Goal: Transaction & Acquisition: Book appointment/travel/reservation

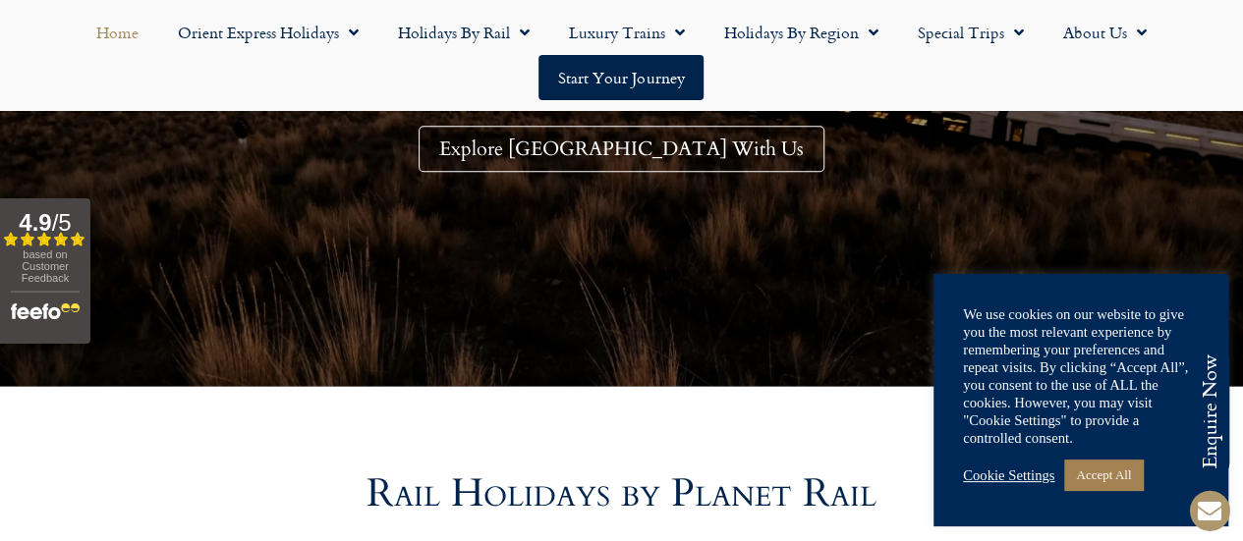
scroll to position [491, 0]
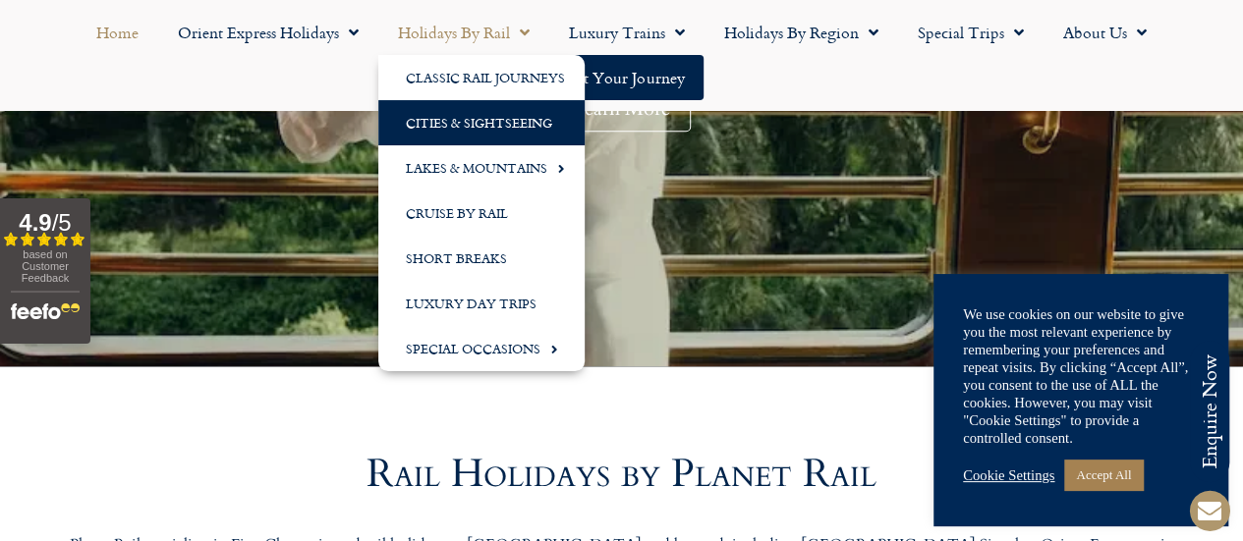
click at [475, 119] on link "Cities & Sightseeing" at bounding box center [481, 122] width 206 height 45
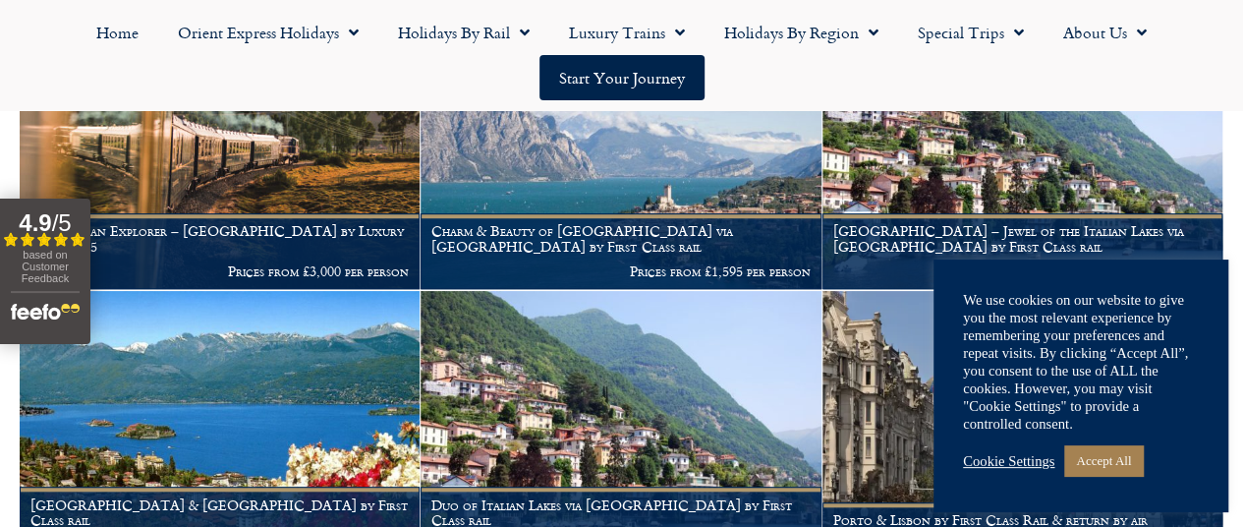
scroll to position [620, 0]
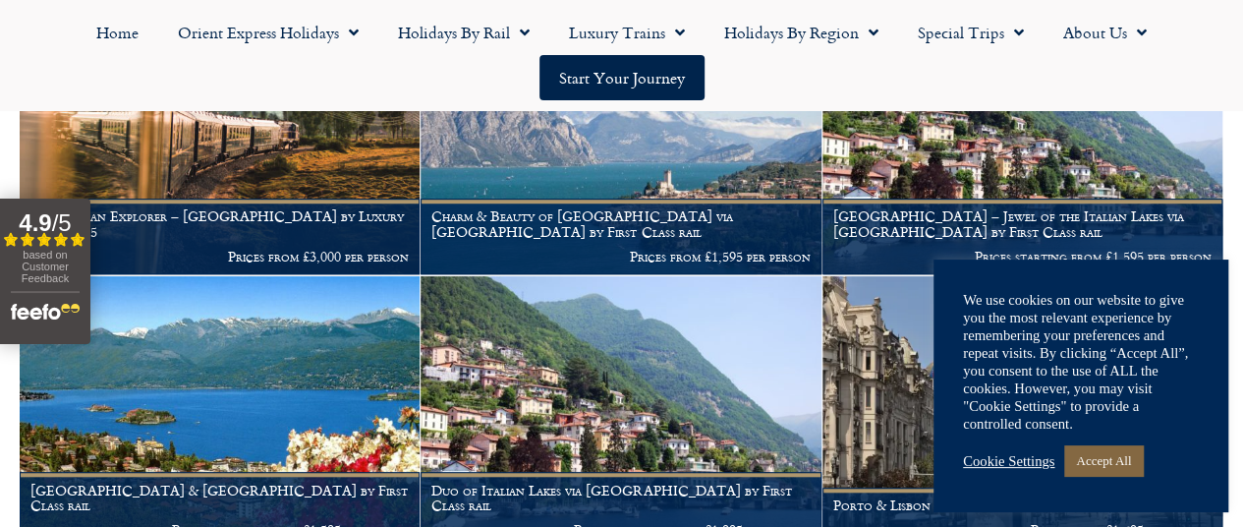
click at [1110, 459] on link "Accept All" at bounding box center [1103, 460] width 79 height 30
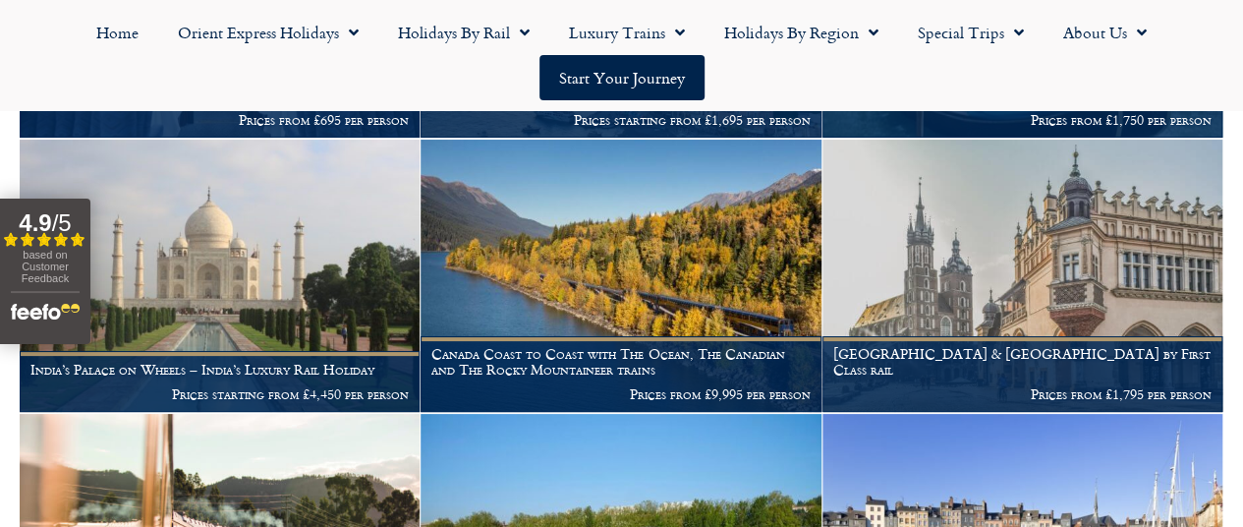
scroll to position [3666, 0]
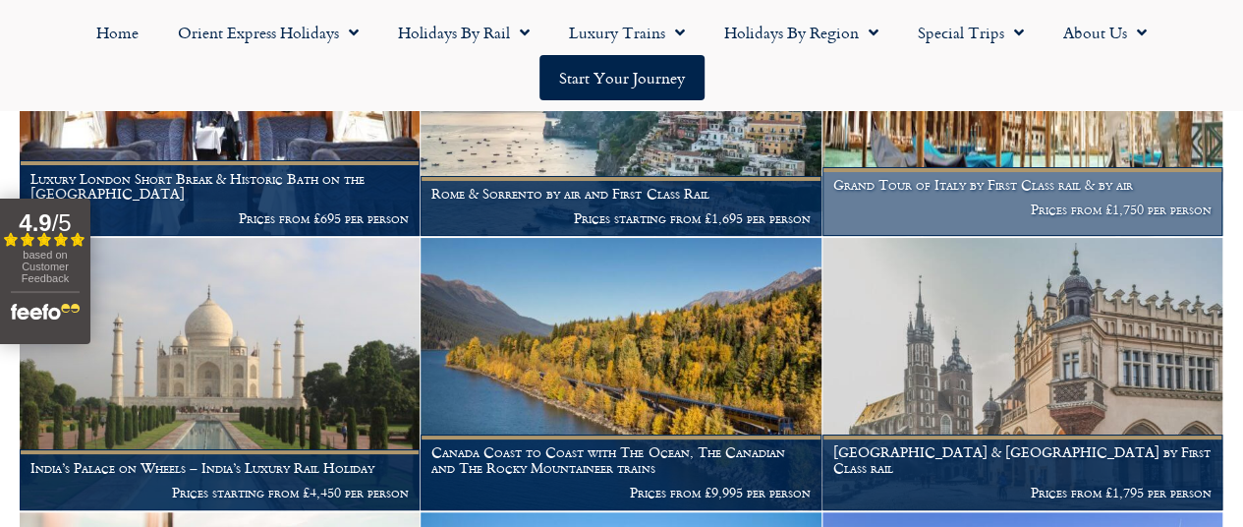
click at [984, 193] on h1 "Grand Tour of Italy by First Class rail & by air" at bounding box center [1022, 185] width 378 height 16
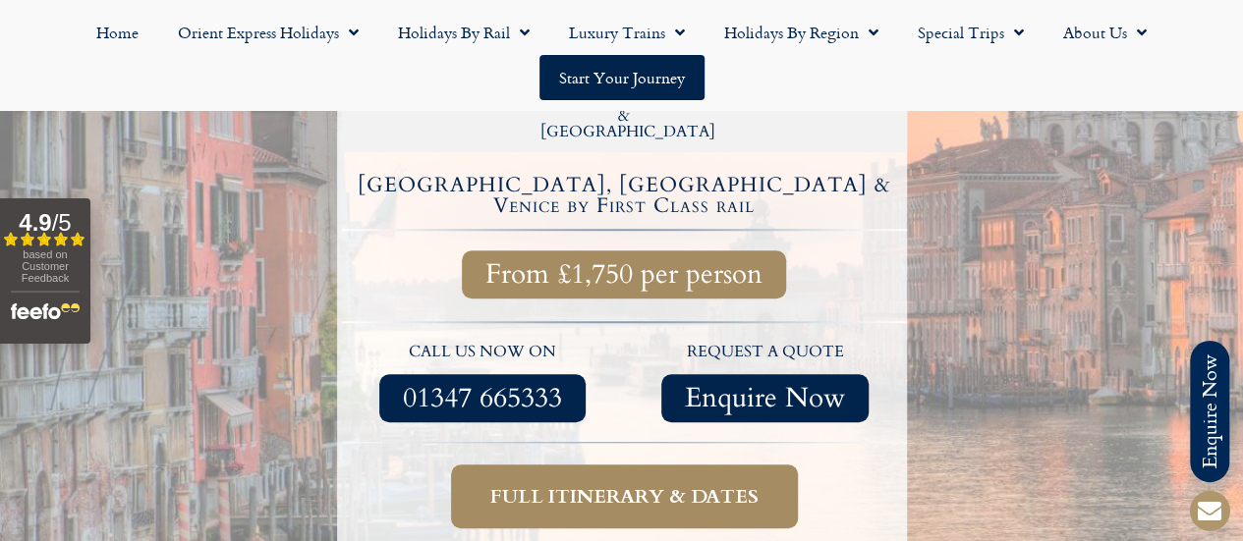
scroll to position [688, 0]
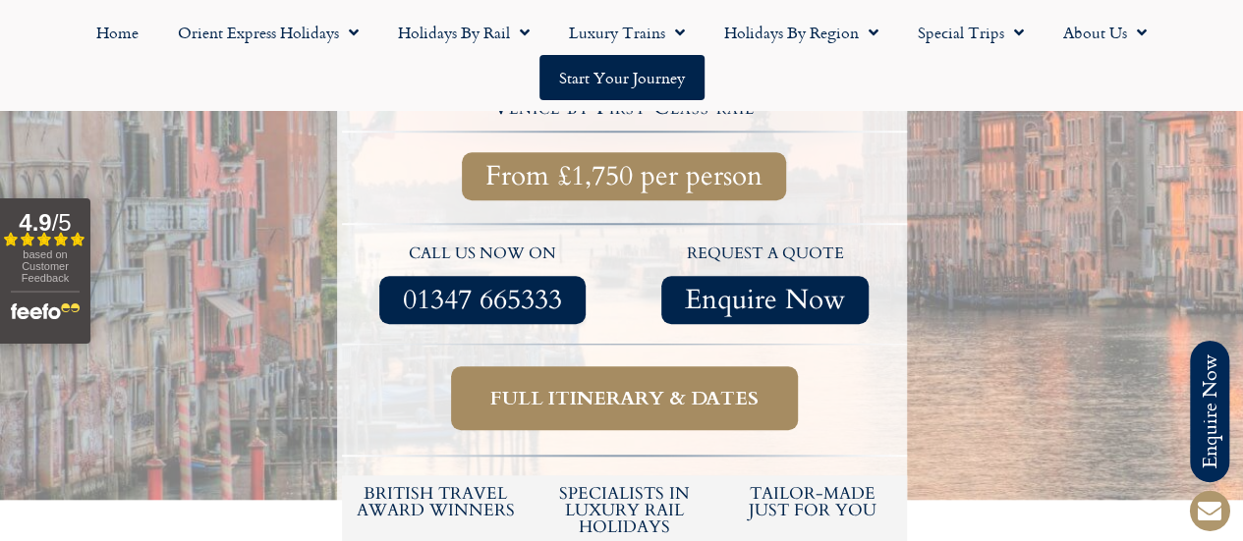
click at [625, 386] on span "Full itinerary & dates" at bounding box center [624, 398] width 268 height 25
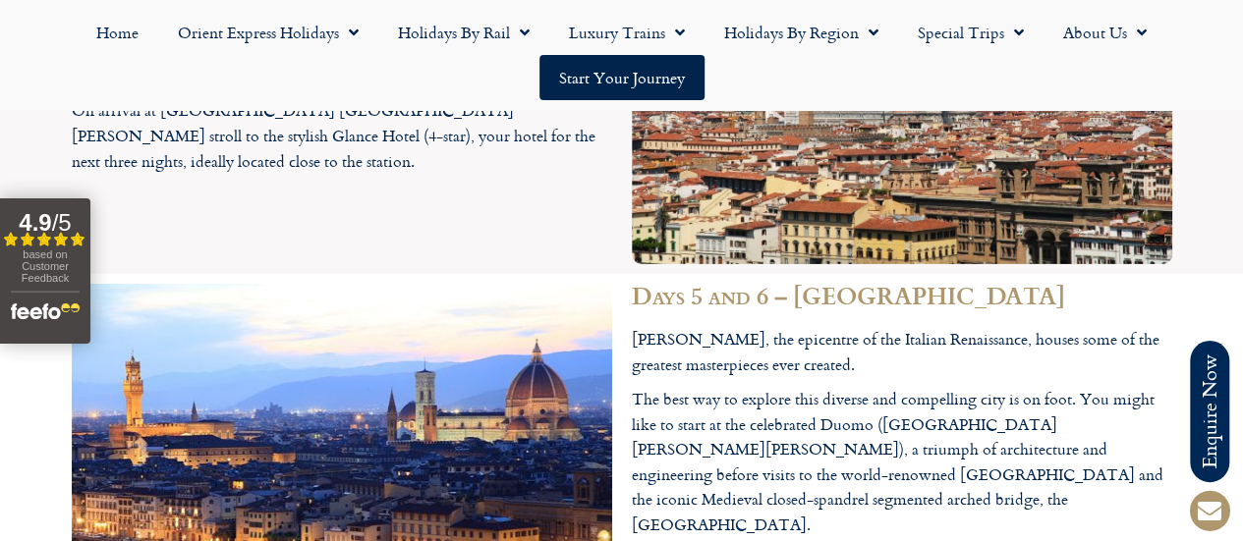
scroll to position [2505, 0]
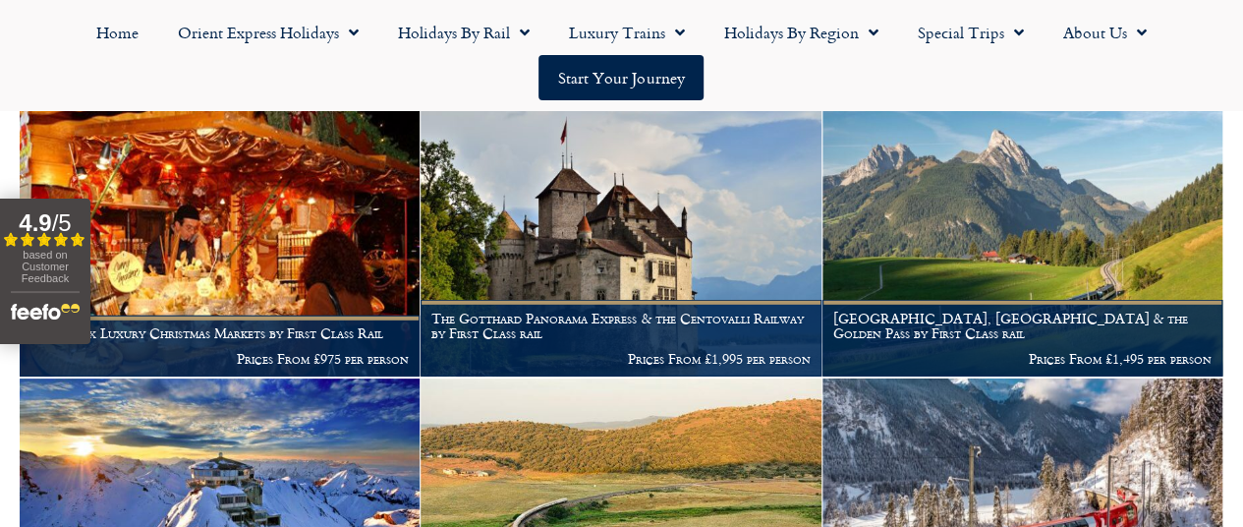
scroll to position [2638, 0]
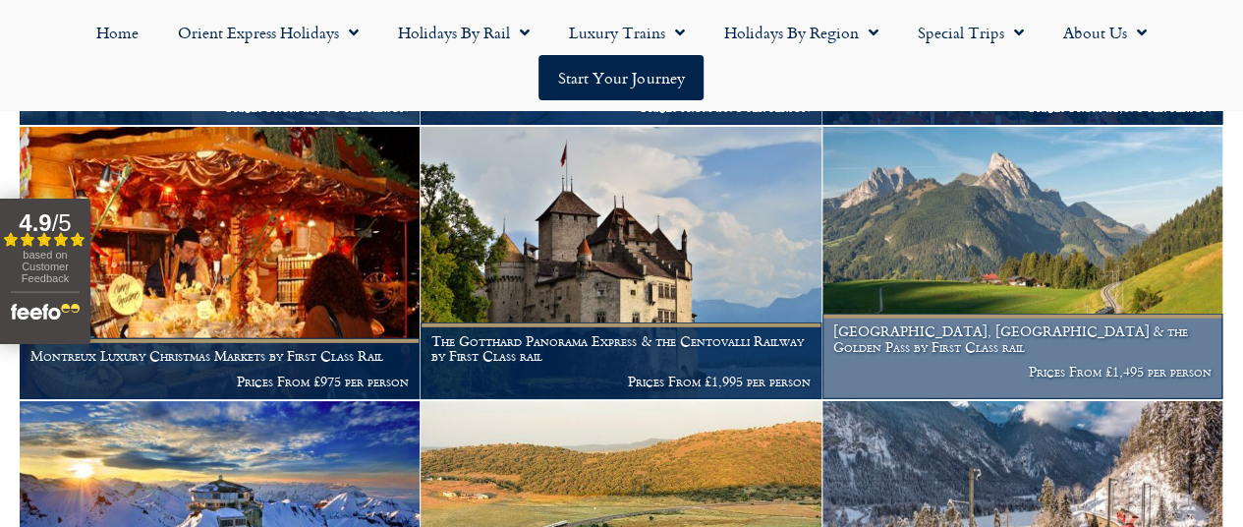
click at [988, 355] on h1 "[GEOGRAPHIC_DATA], [GEOGRAPHIC_DATA] & the Golden Pass by First Class rail" at bounding box center [1022, 338] width 378 height 31
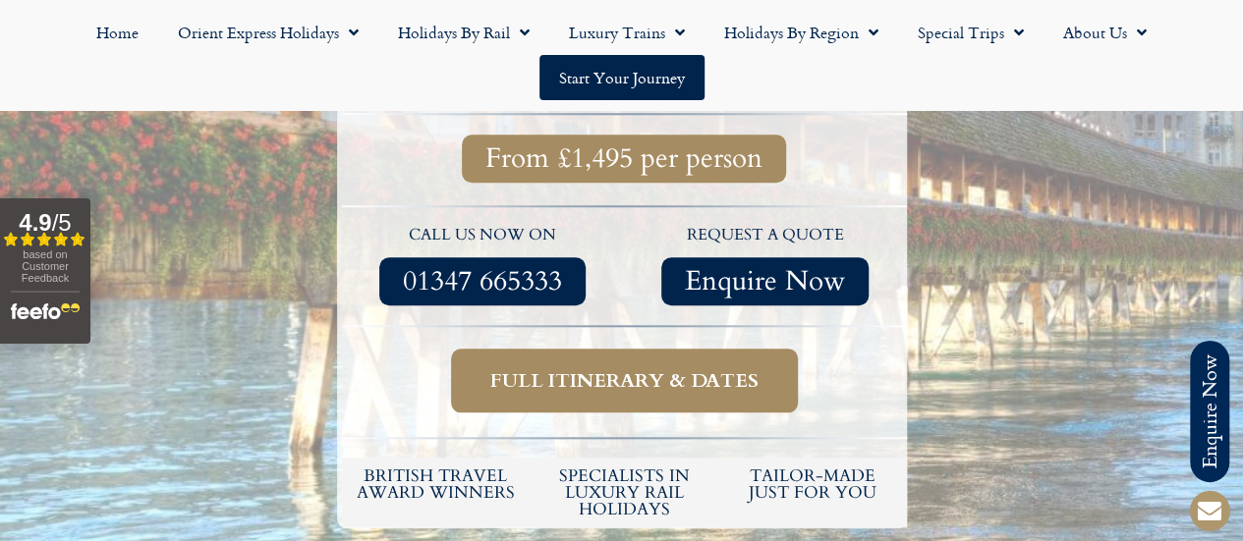
scroll to position [786, 0]
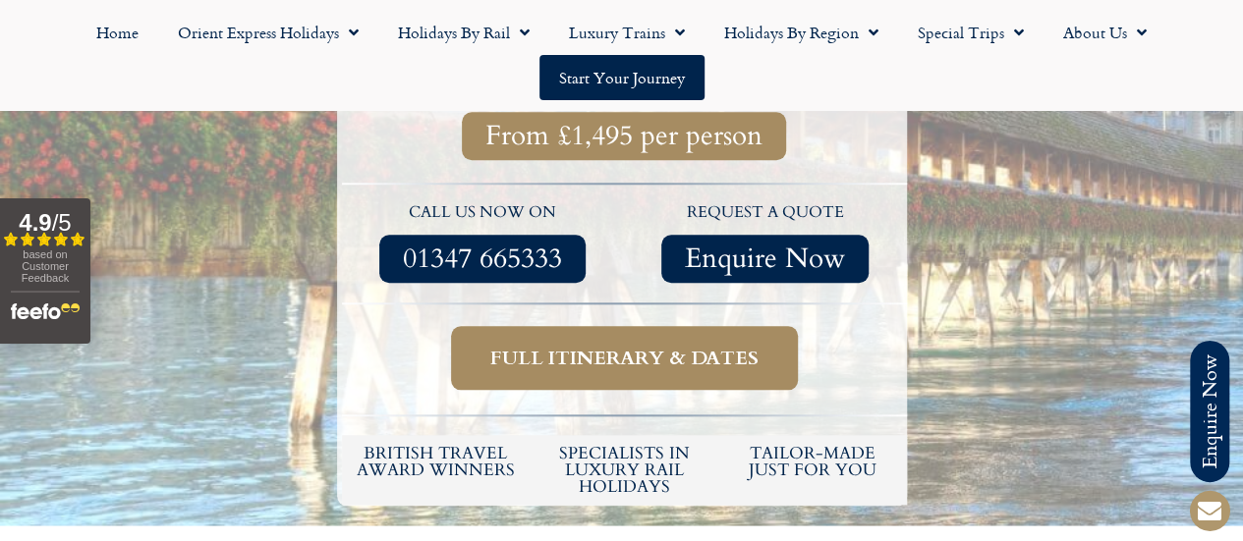
click at [722, 346] on span "Full itinerary & dates" at bounding box center [624, 358] width 268 height 25
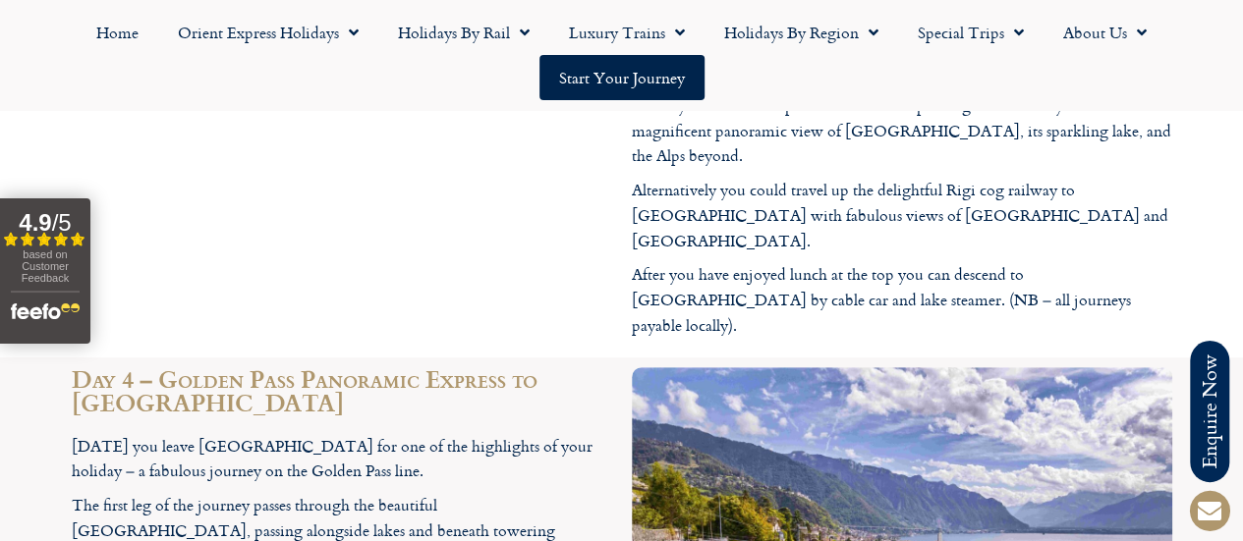
scroll to position [4048, 0]
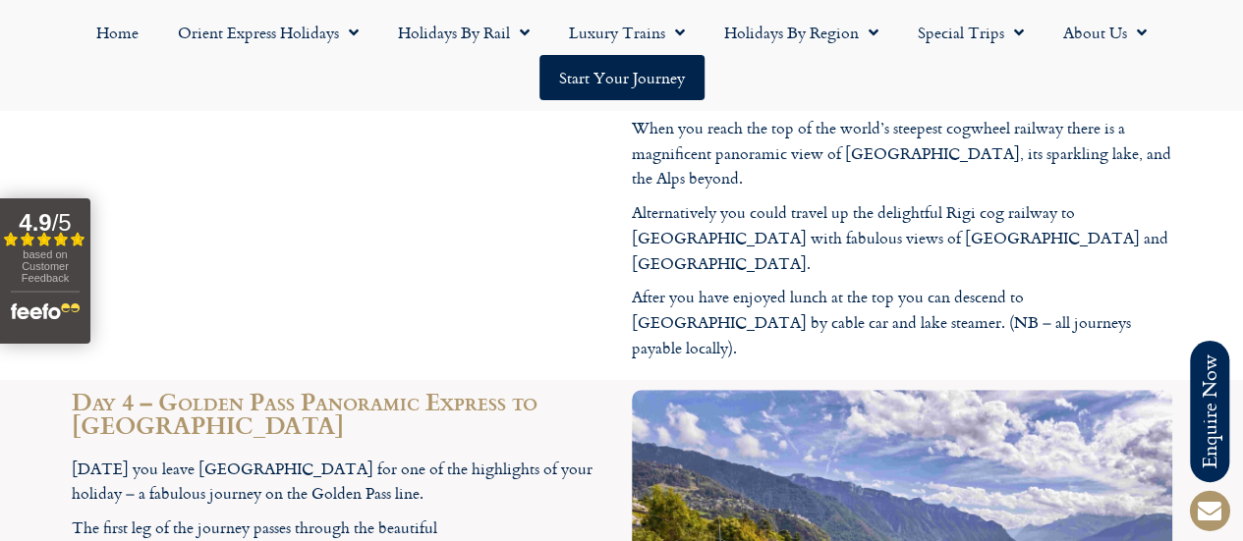
drag, startPoint x: 434, startPoint y: 301, endPoint x: 487, endPoint y: 301, distance: 53.1
click at [487, 457] on p "[DATE] you leave [GEOGRAPHIC_DATA] for one of the highlights of your holiday – …" at bounding box center [342, 482] width 540 height 50
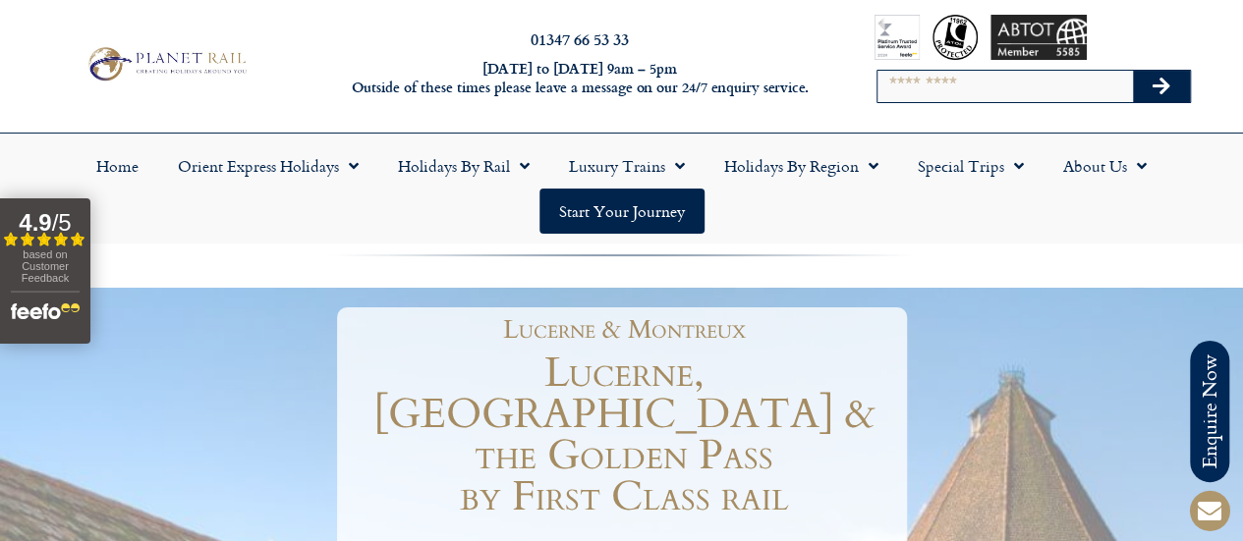
scroll to position [0, 0]
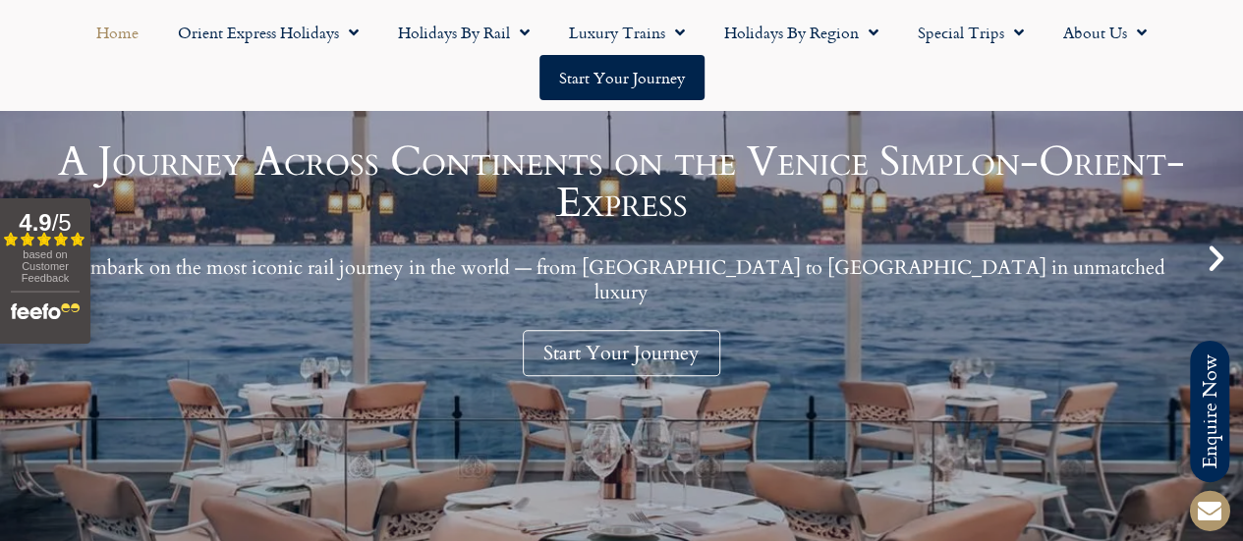
scroll to position [295, 0]
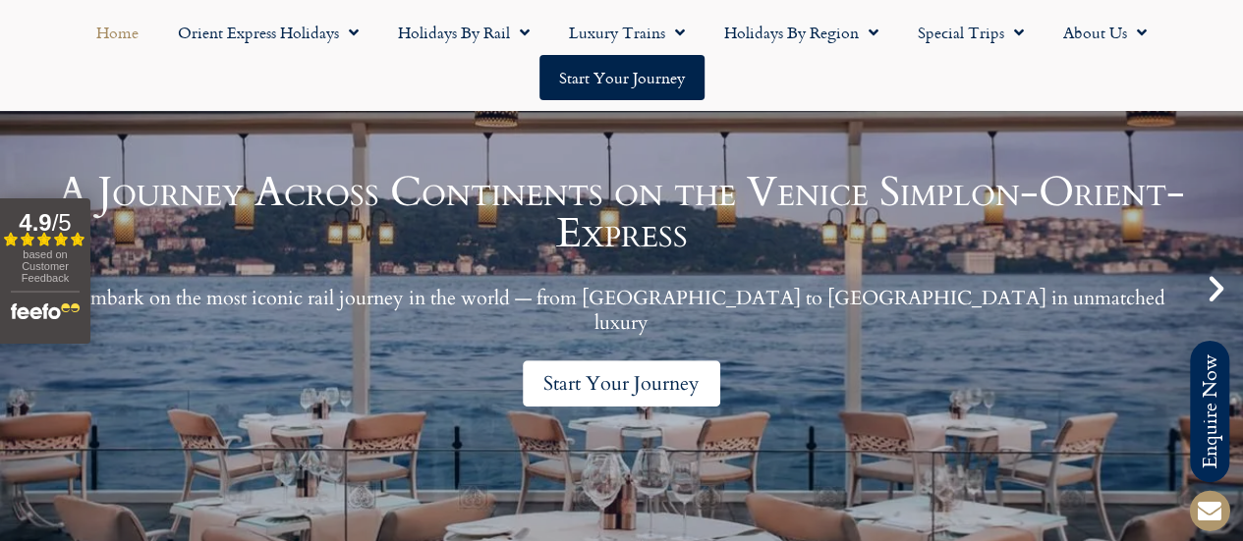
click at [620, 370] on link "Start Your Journey" at bounding box center [622, 384] width 198 height 46
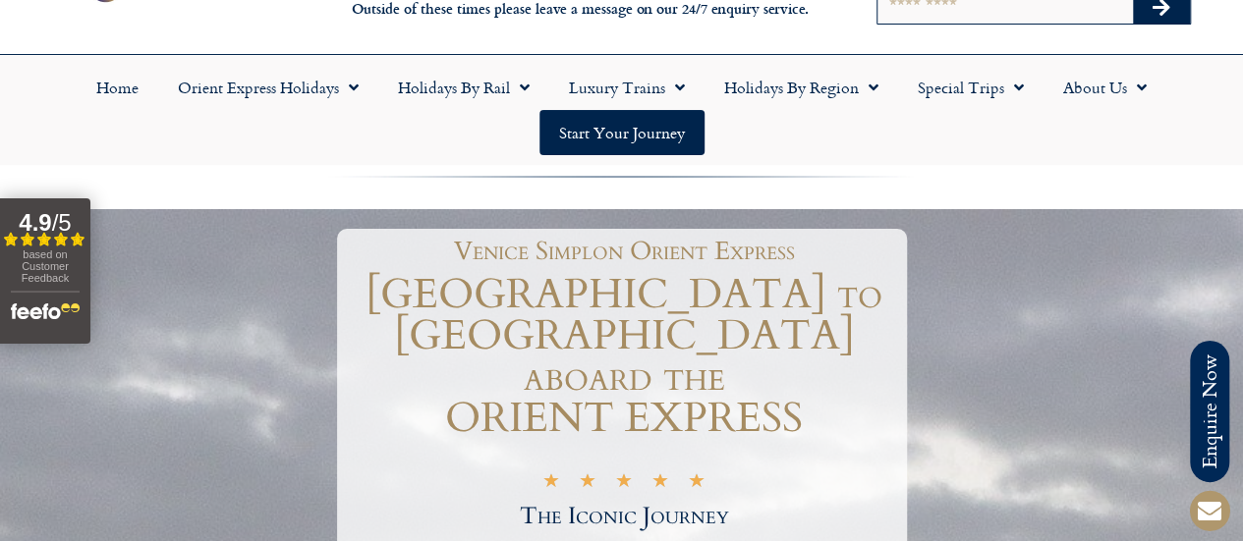
scroll to position [98, 0]
